Goal: Information Seeking & Learning: Learn about a topic

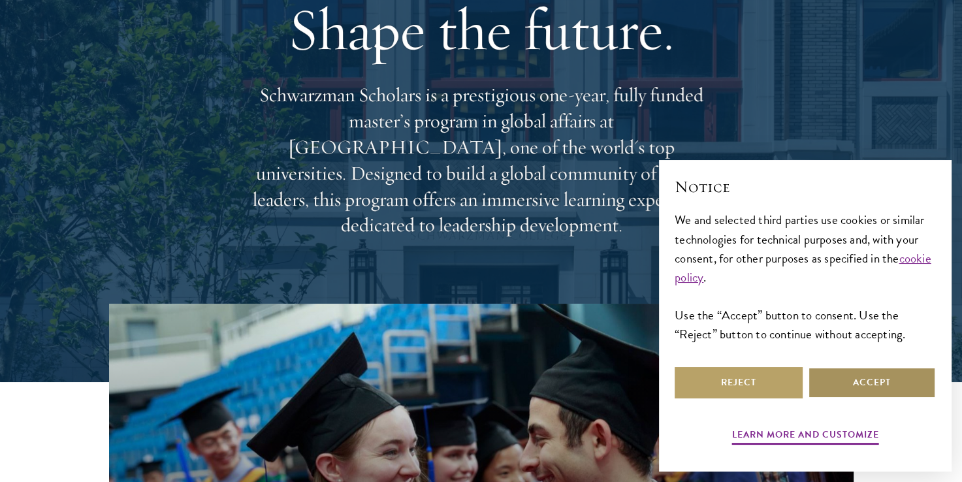
click at [845, 380] on button "Accept" at bounding box center [872, 382] width 128 height 31
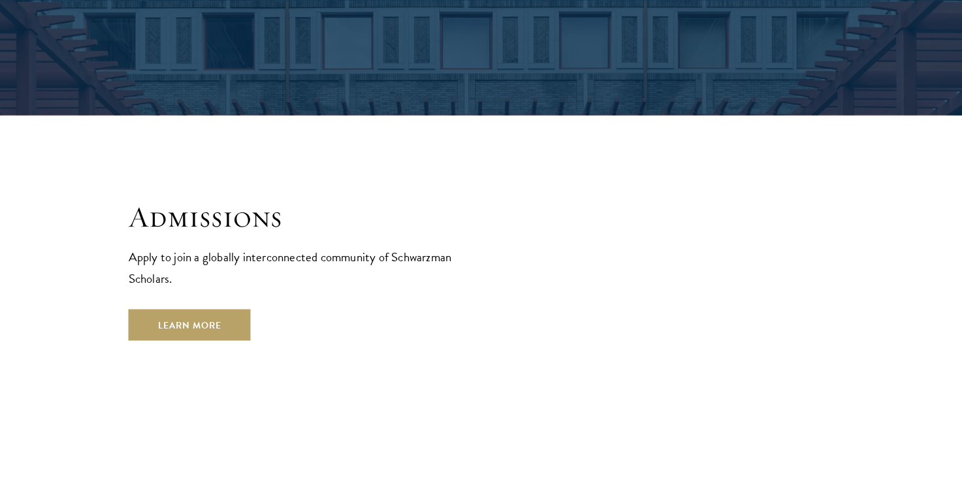
scroll to position [2078, 0]
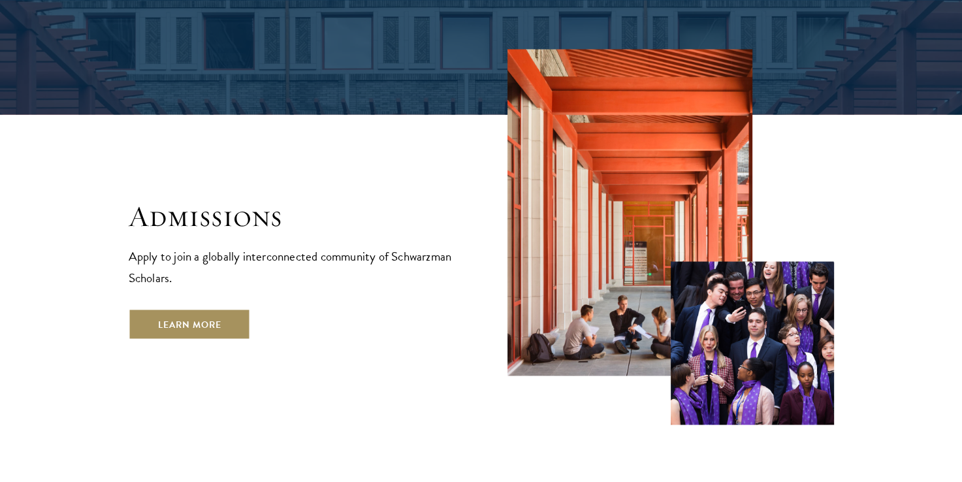
click at [212, 308] on link "Learn More" at bounding box center [190, 323] width 122 height 31
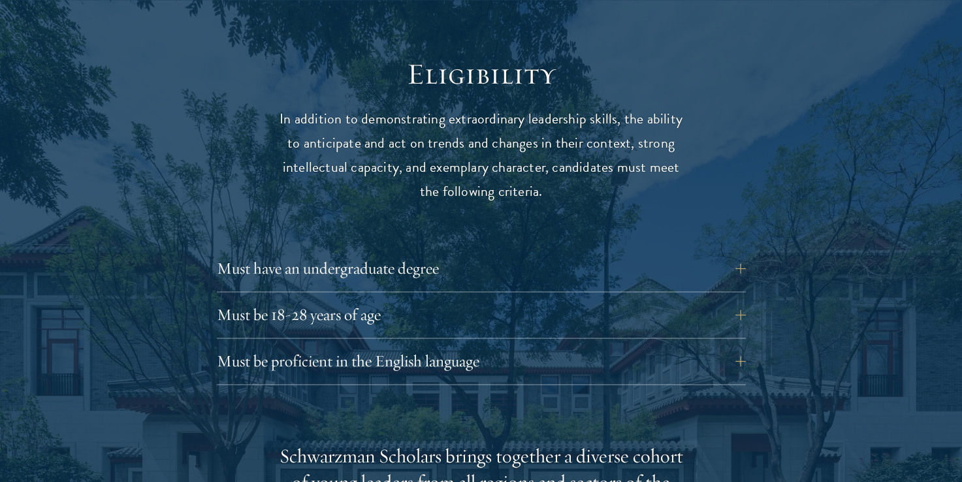
scroll to position [1722, 0]
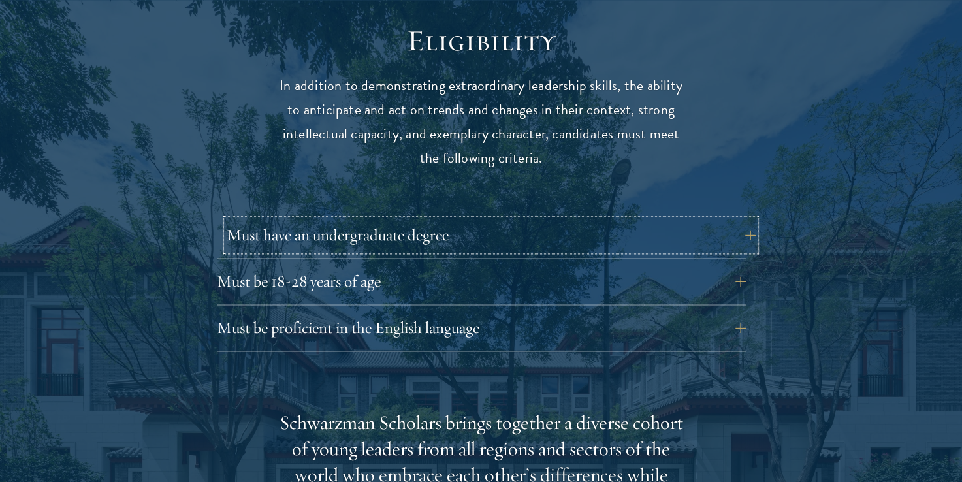
click at [374, 219] on button "Must have an undergraduate degree" at bounding box center [491, 234] width 529 height 31
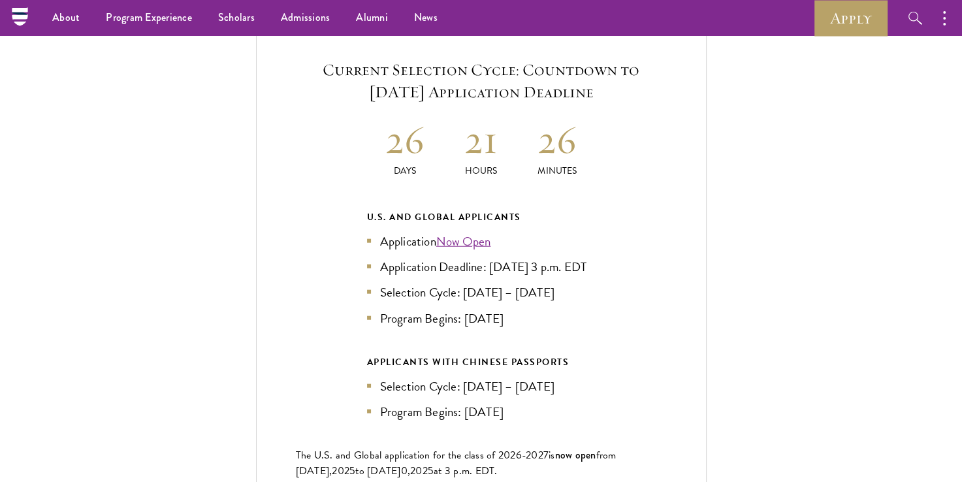
scroll to position [2999, 0]
click at [472, 233] on link "Now Open" at bounding box center [463, 242] width 55 height 19
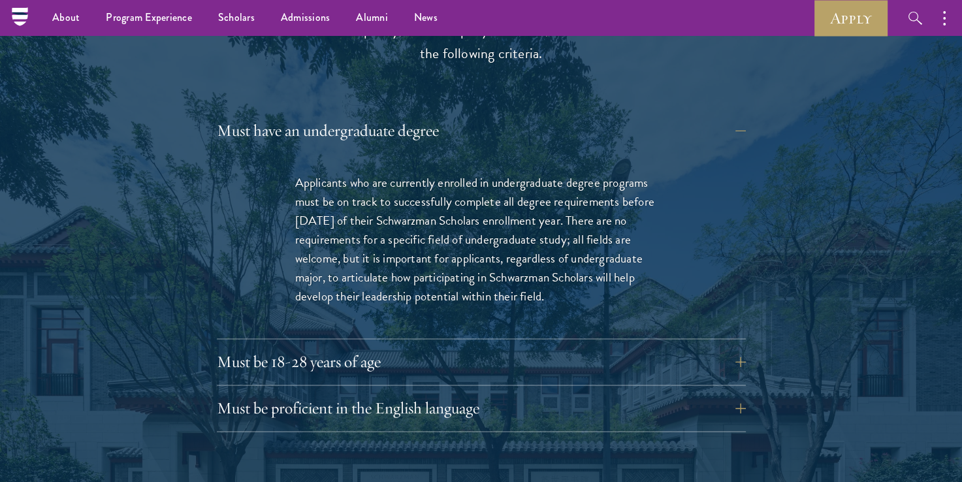
scroll to position [1825, 0]
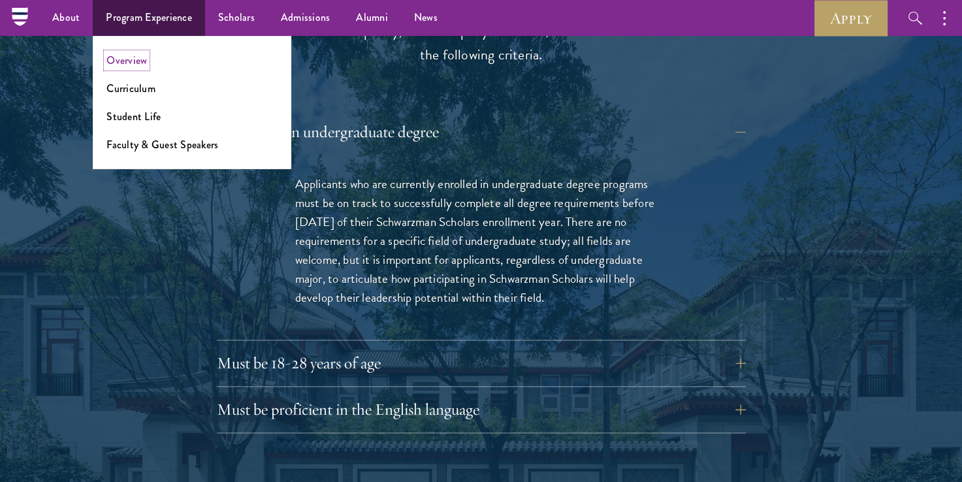
click at [120, 57] on link "Overview" at bounding box center [126, 60] width 40 height 15
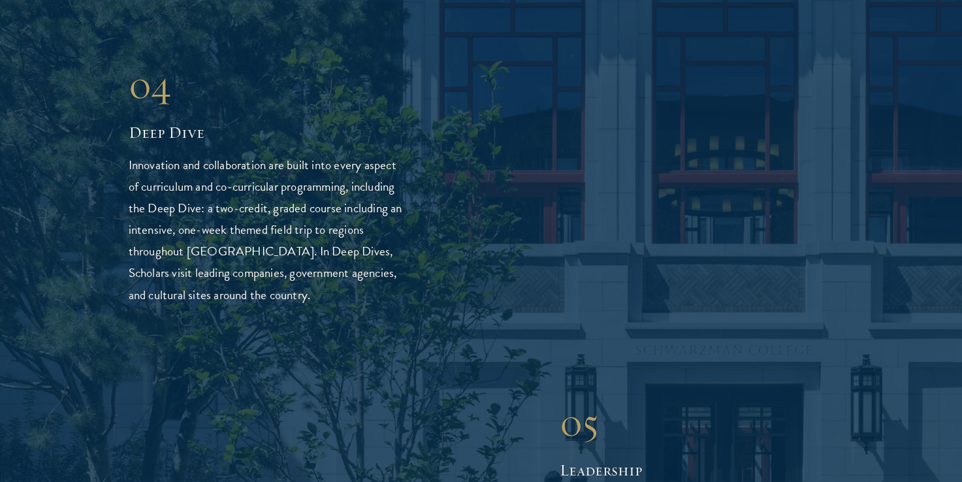
scroll to position [3129, 0]
